Goal: Information Seeking & Learning: Learn about a topic

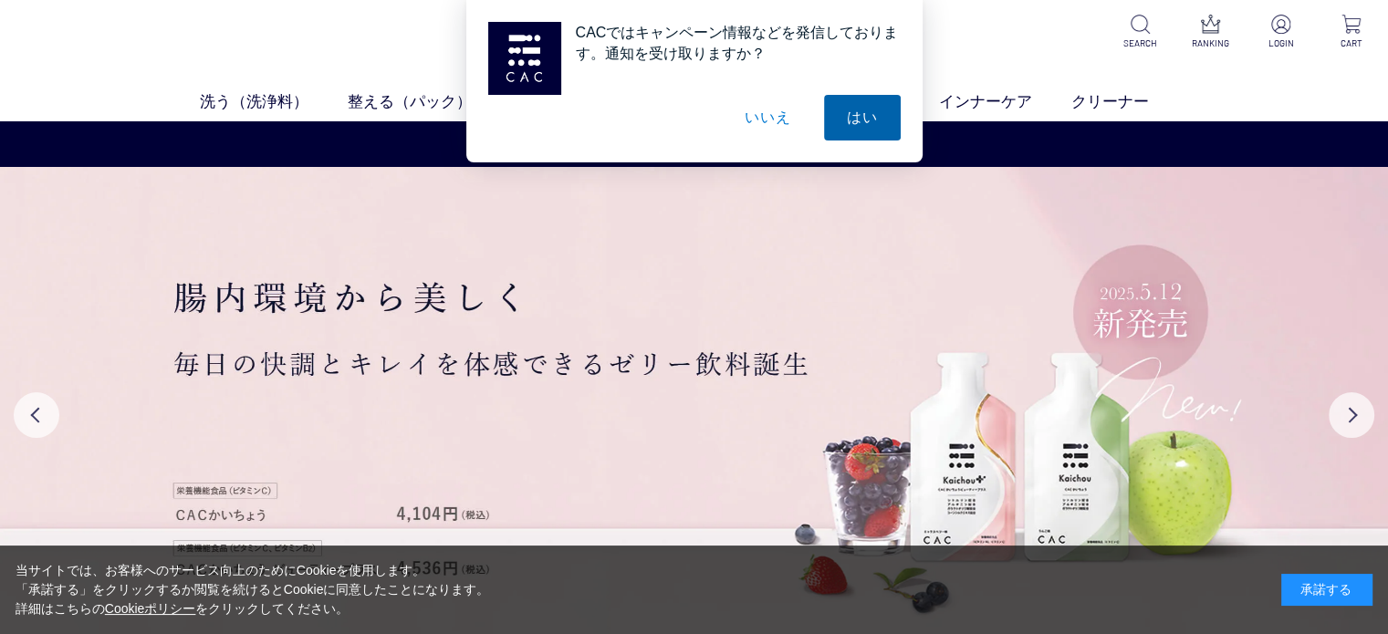
click at [840, 105] on button "はい" at bounding box center [862, 118] width 77 height 46
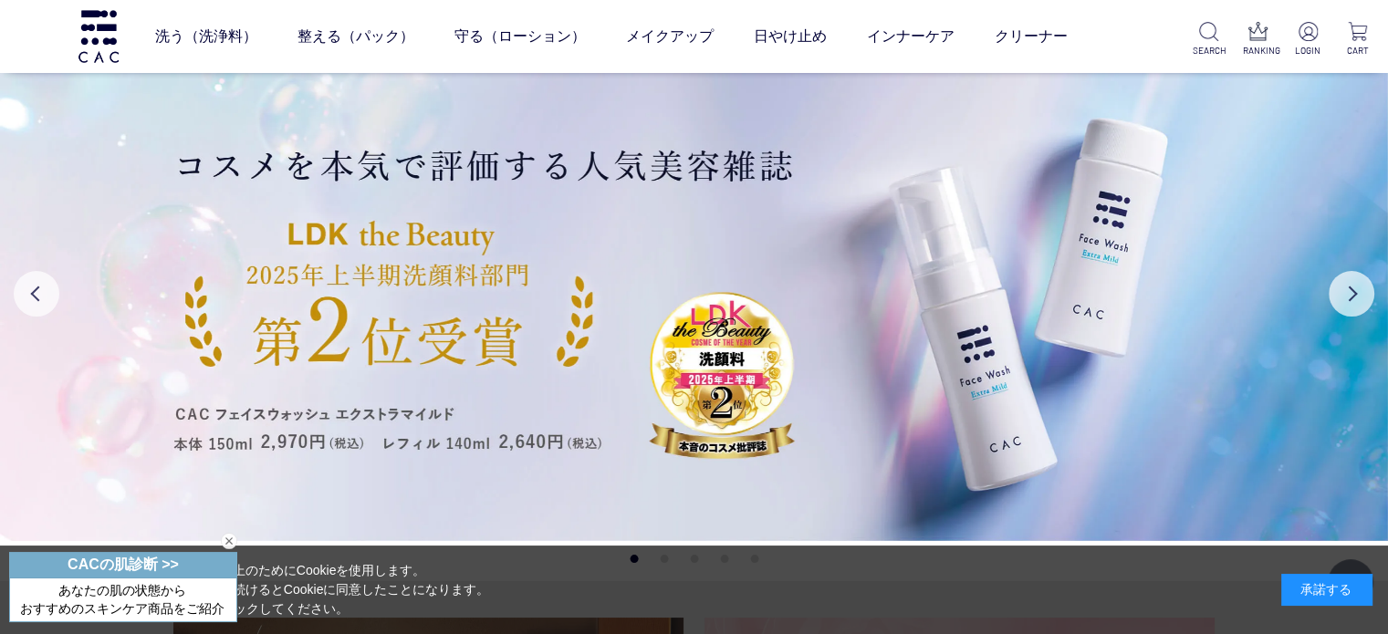
scroll to position [365, 0]
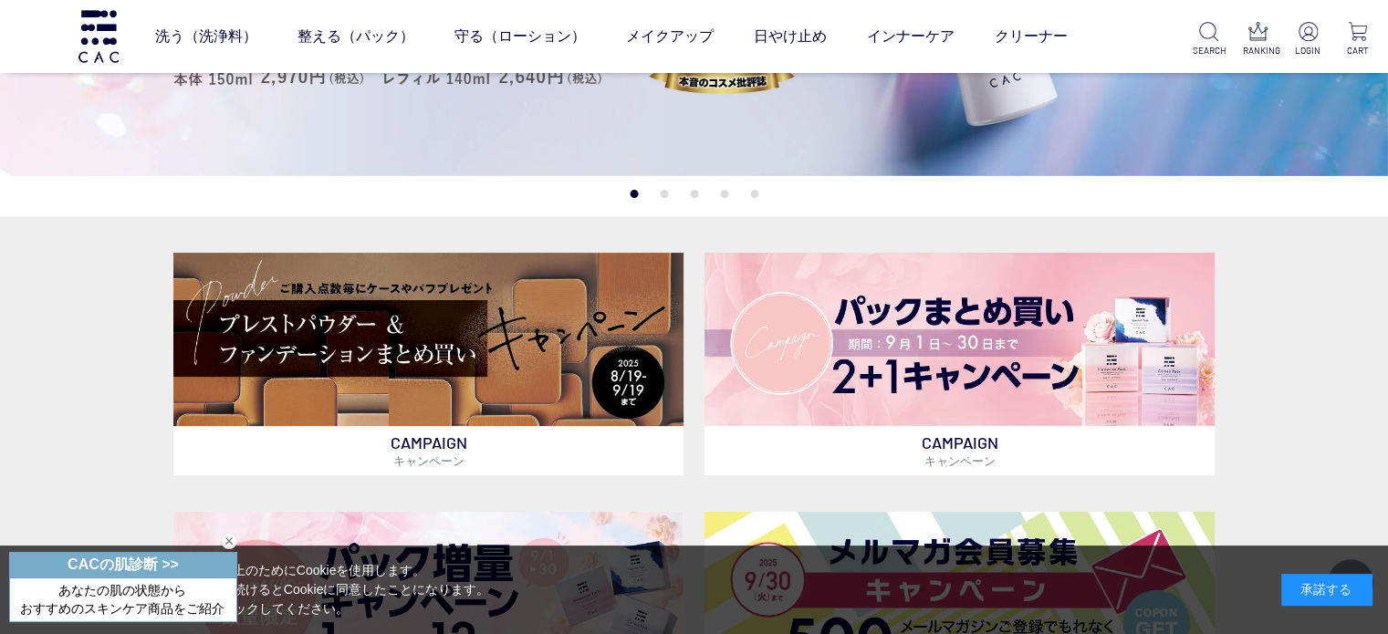
click at [664, 193] on button "2" at bounding box center [664, 194] width 8 height 8
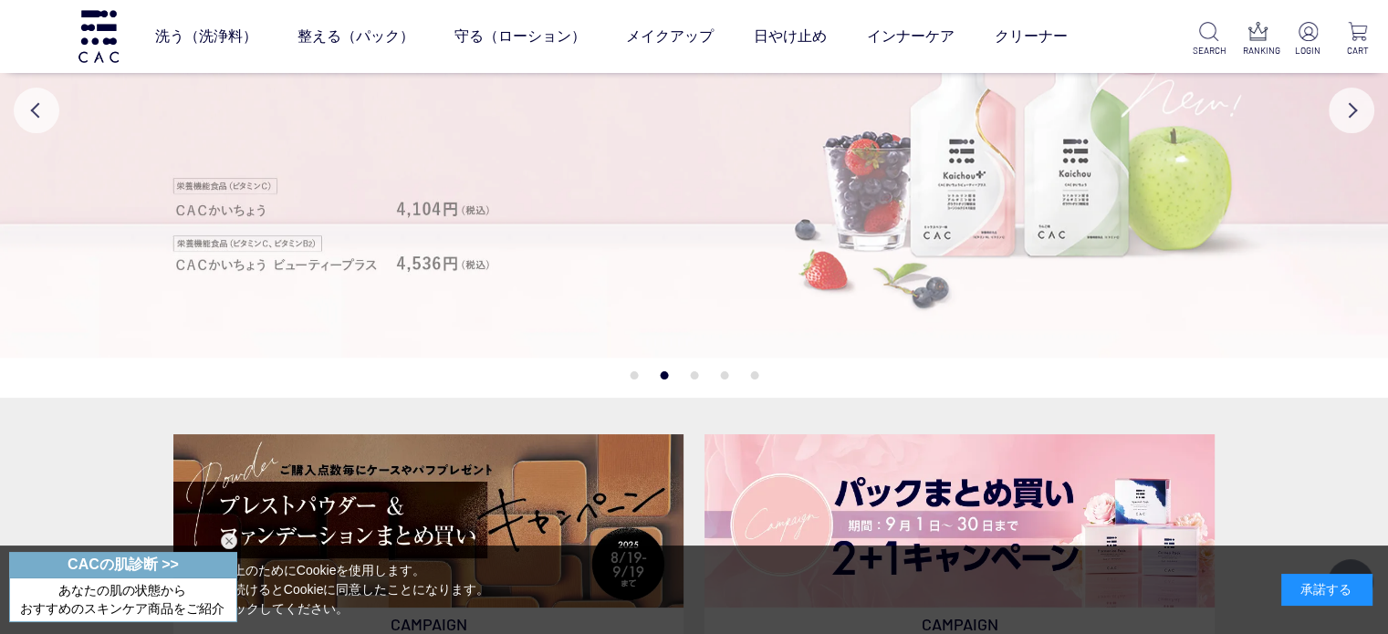
scroll to position [183, 0]
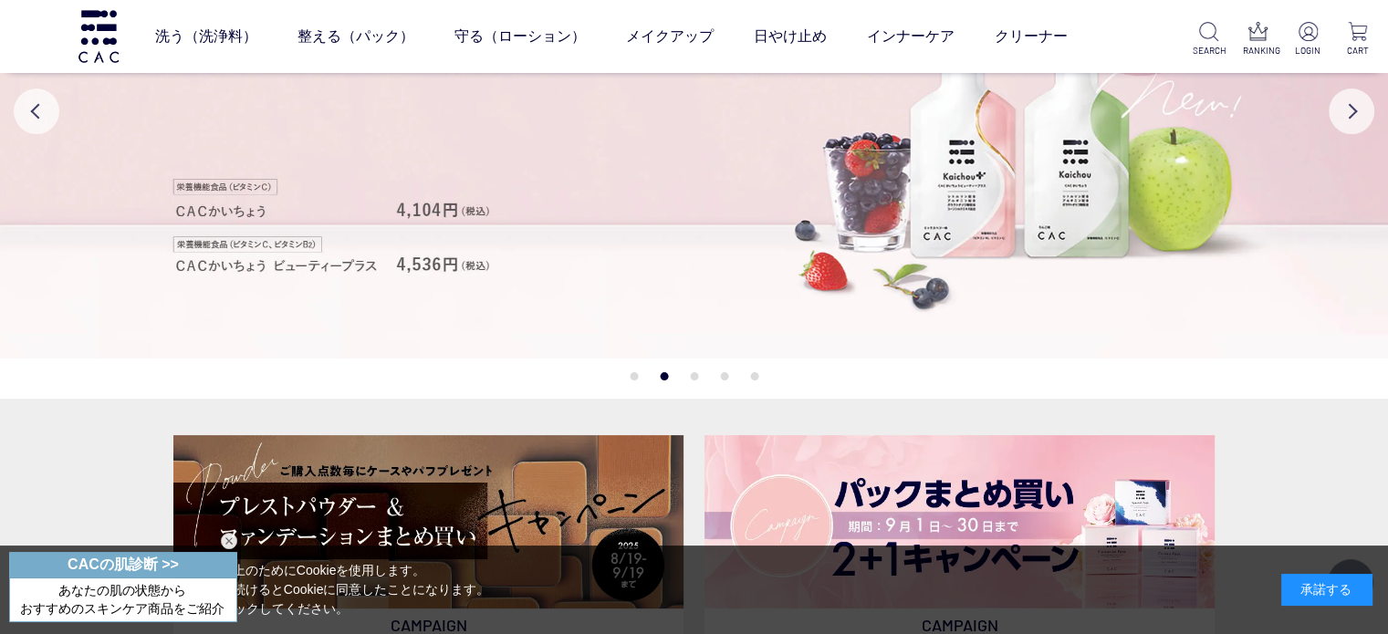
click at [697, 379] on button "3" at bounding box center [694, 376] width 8 height 8
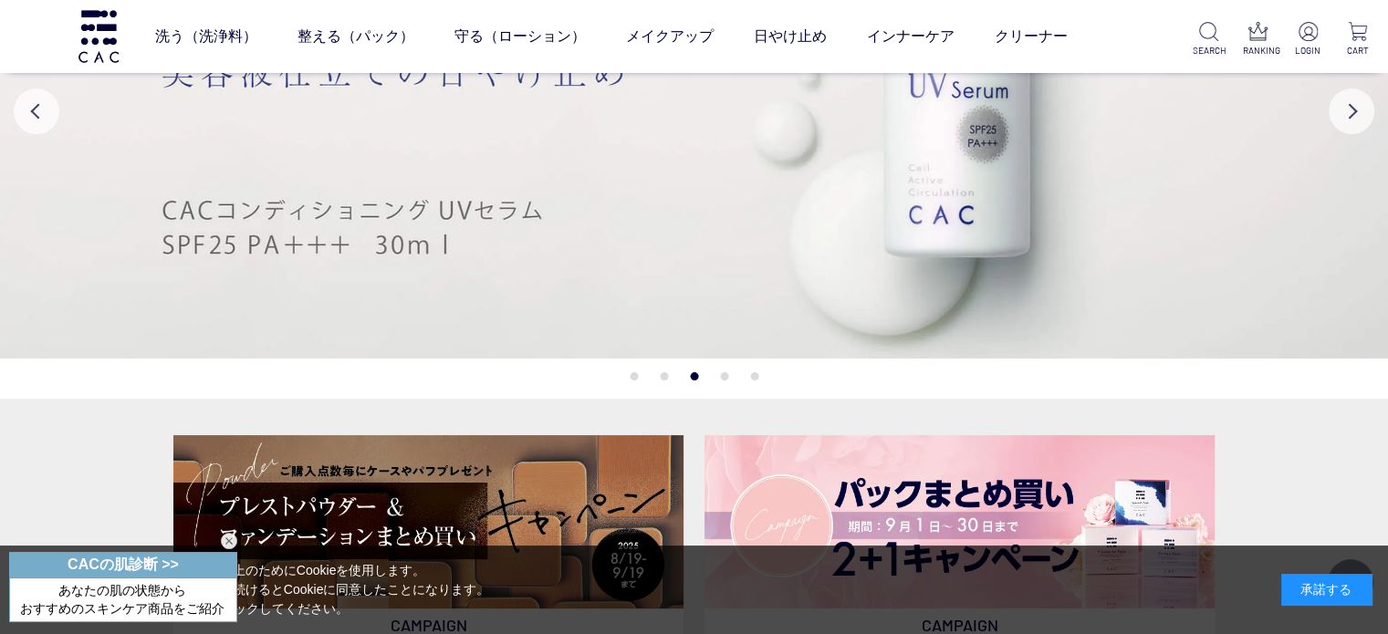
click at [694, 378] on button "3" at bounding box center [694, 376] width 8 height 8
click at [726, 375] on button "4" at bounding box center [724, 376] width 8 height 8
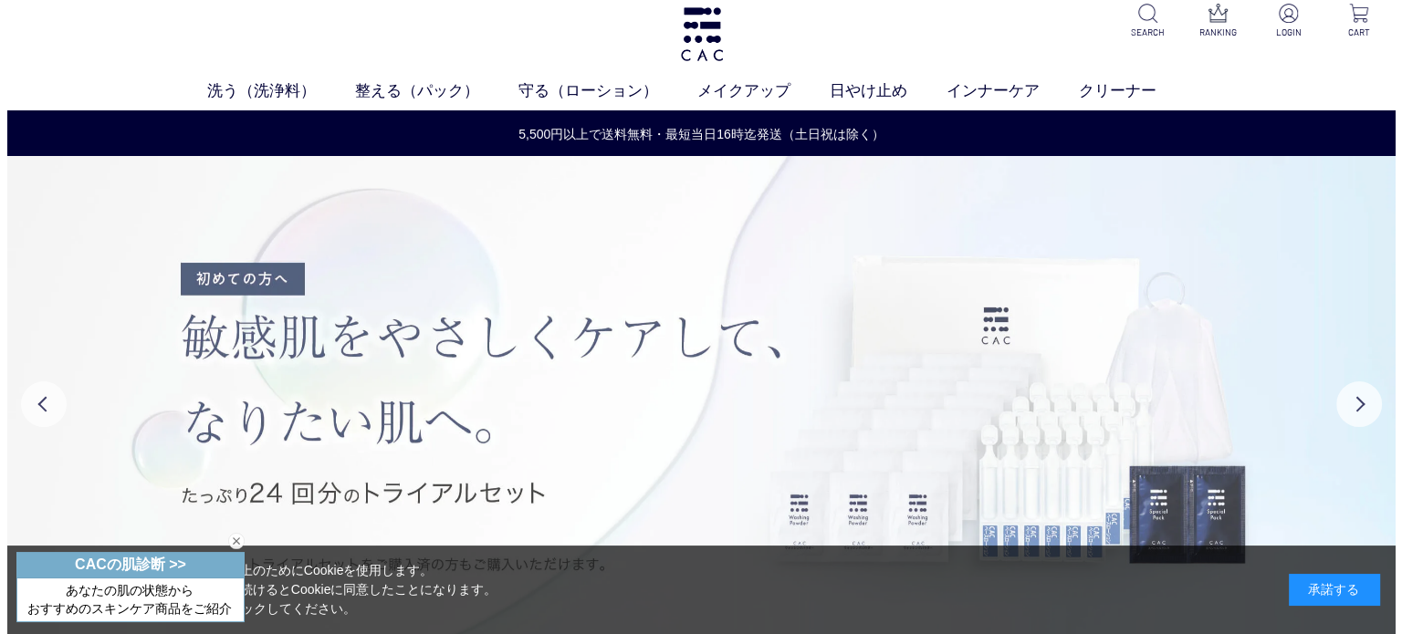
scroll to position [0, 0]
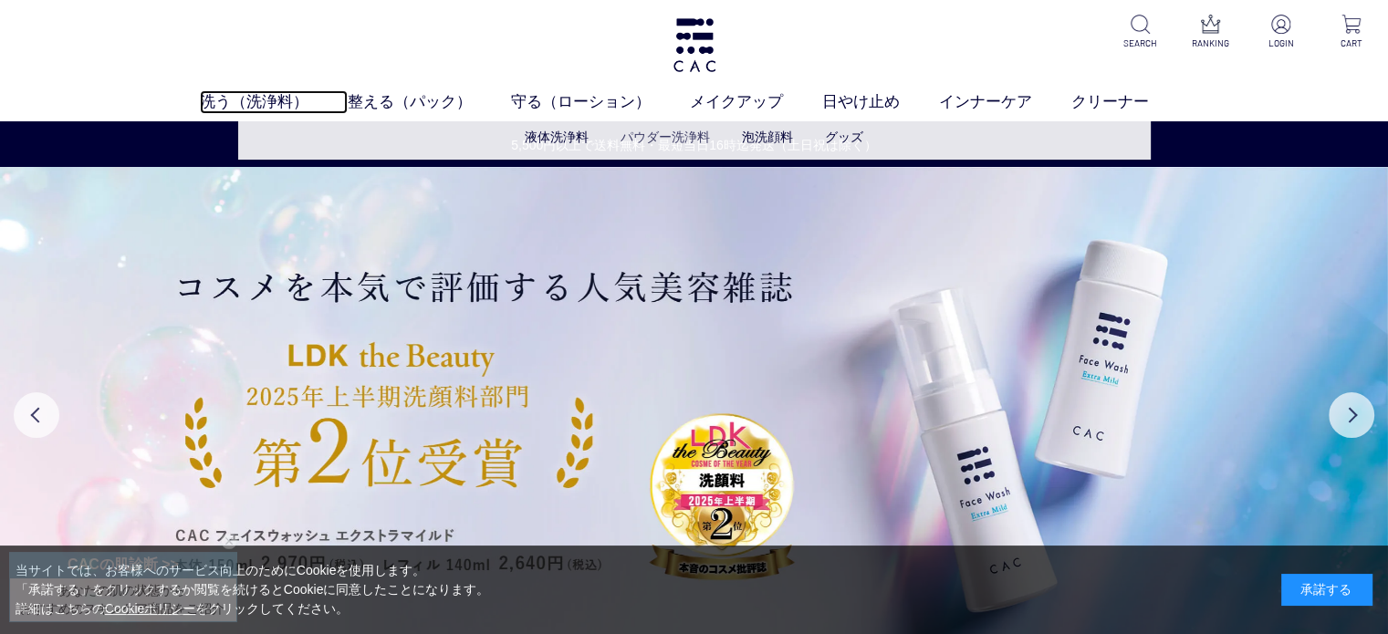
drag, startPoint x: 252, startPoint y: 102, endPoint x: 647, endPoint y: 141, distance: 397.1
click at [252, 102] on link "洗う（洗浄料）" at bounding box center [274, 102] width 148 height 24
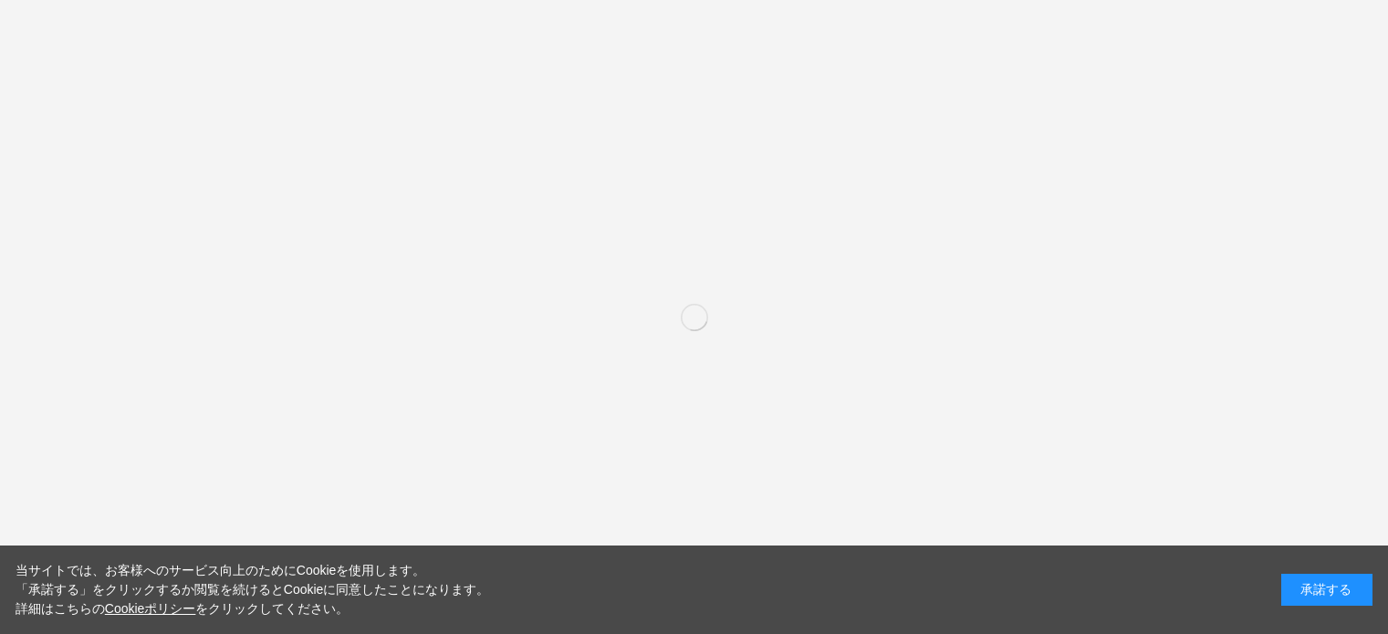
click at [1353, 584] on div "承諾する" at bounding box center [1326, 590] width 91 height 32
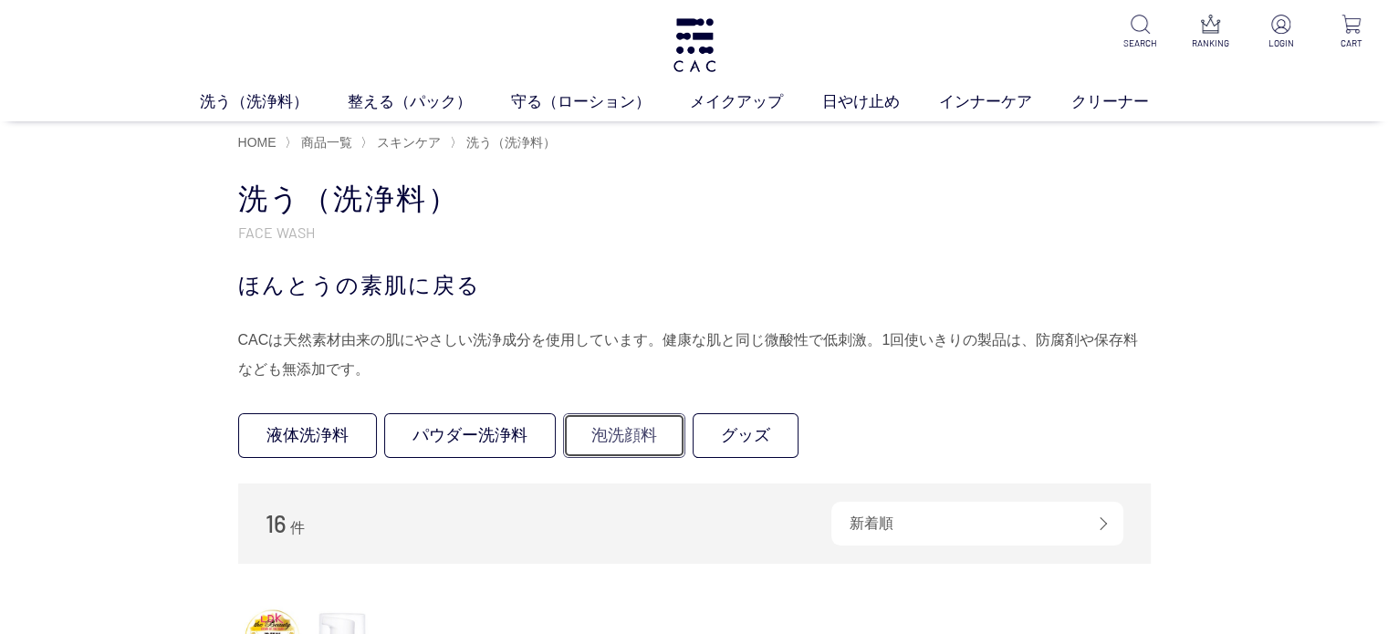
click at [631, 437] on link "泡洗顔料" at bounding box center [624, 435] width 122 height 45
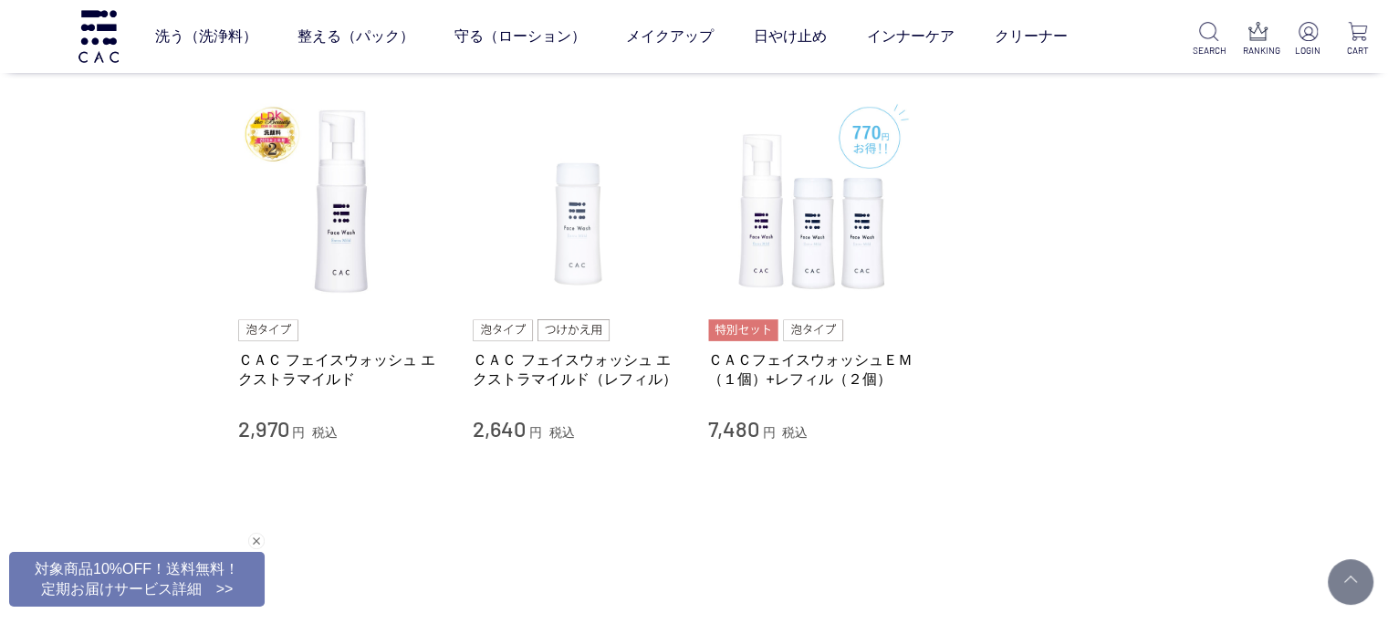
scroll to position [183, 0]
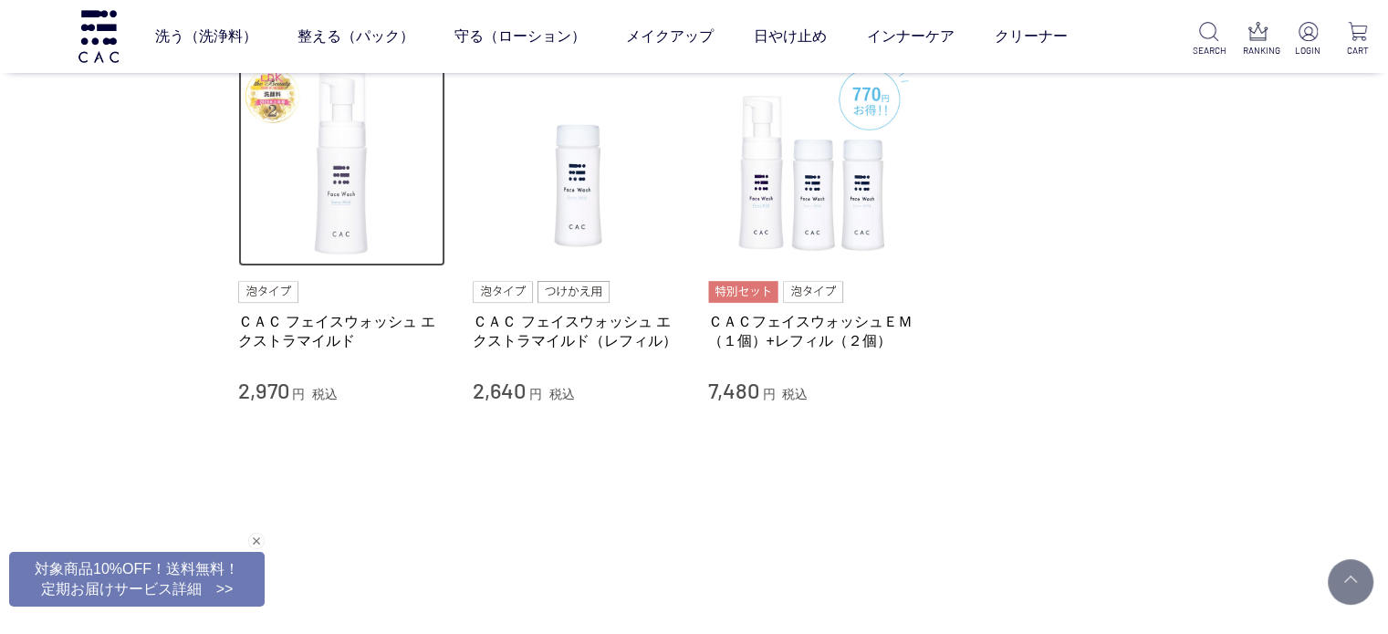
click at [315, 251] on img at bounding box center [342, 163] width 208 height 208
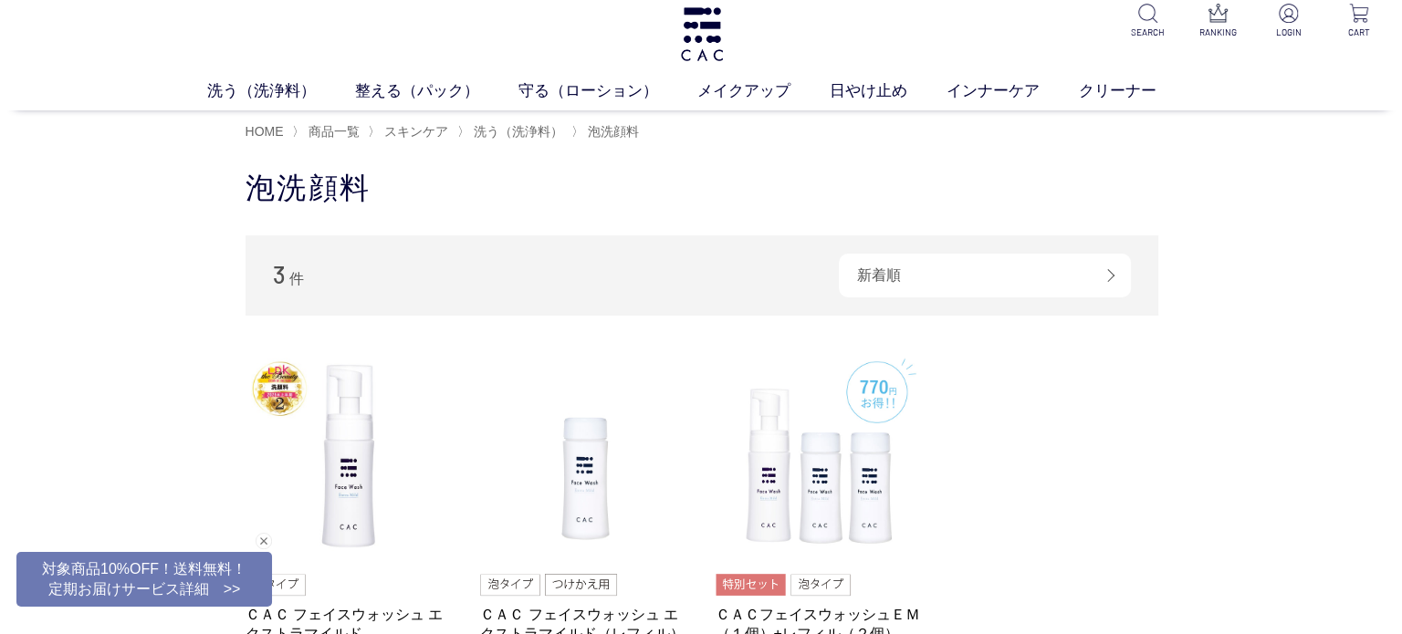
scroll to position [0, 0]
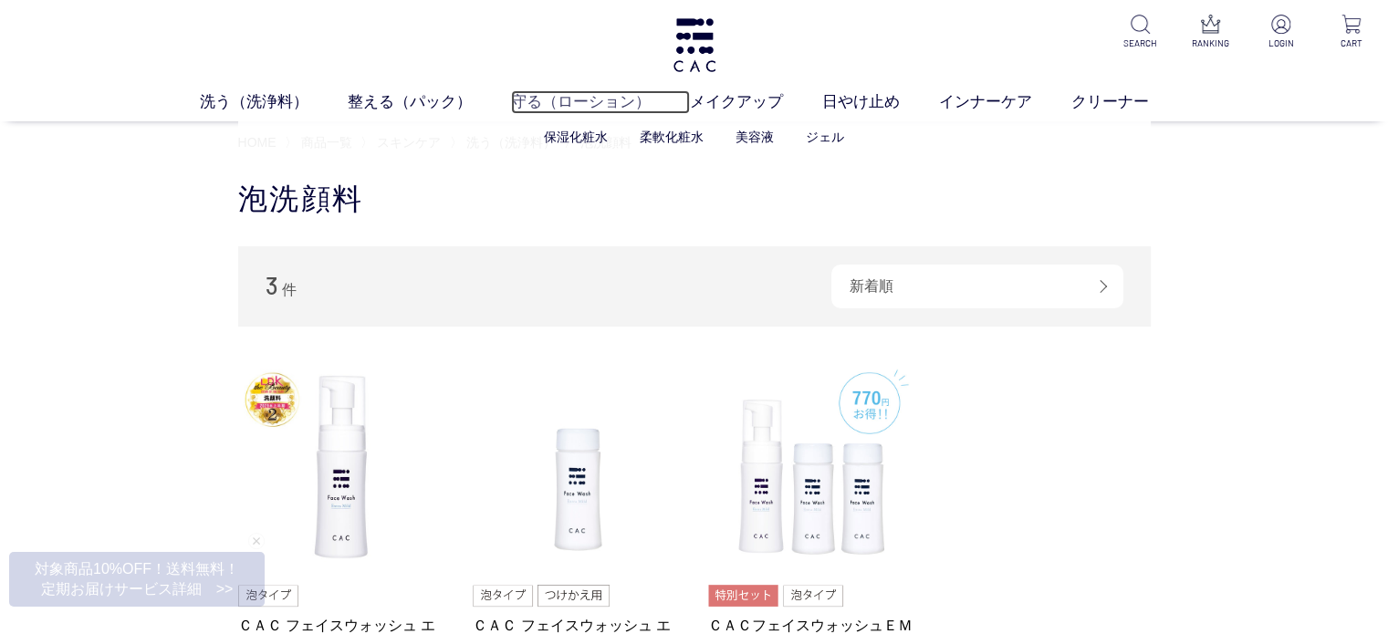
click at [573, 97] on link "守る（ローション）" at bounding box center [600, 102] width 179 height 24
